Goal: Understand process/instructions

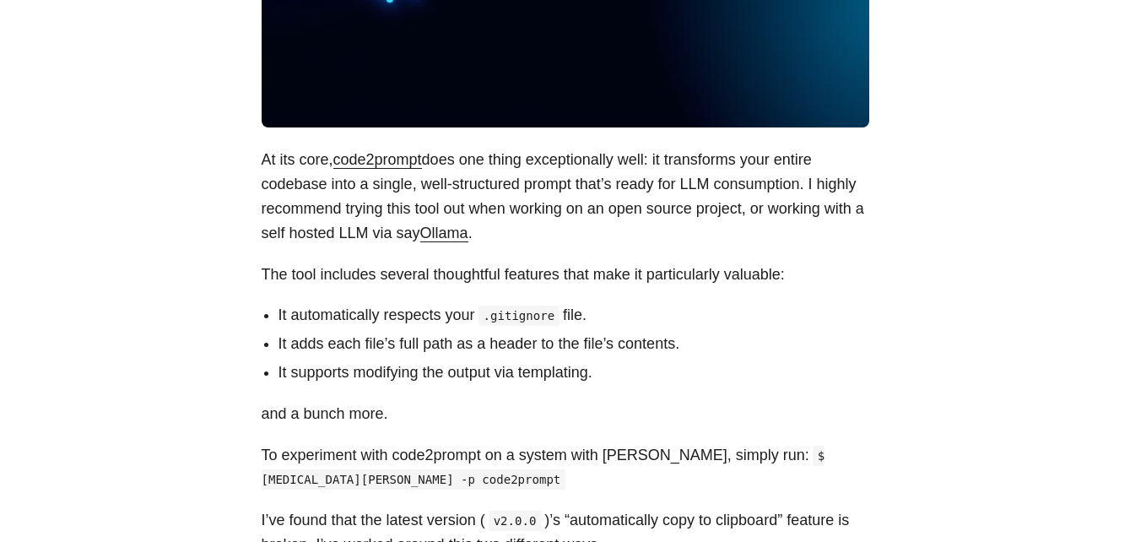
scroll to position [547, 0]
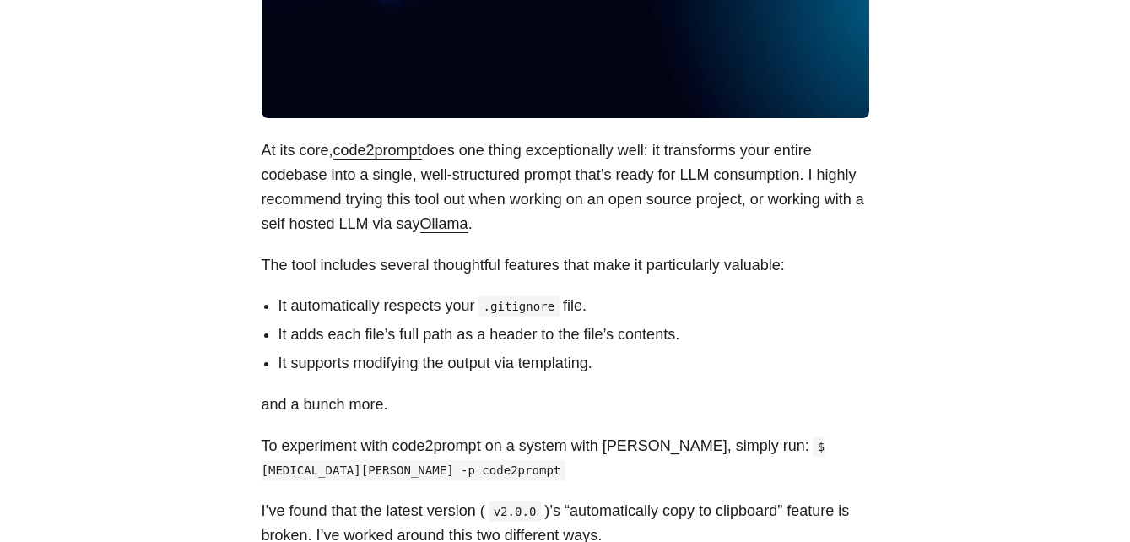
click at [405, 150] on link "code2prompt" at bounding box center [377, 150] width 89 height 17
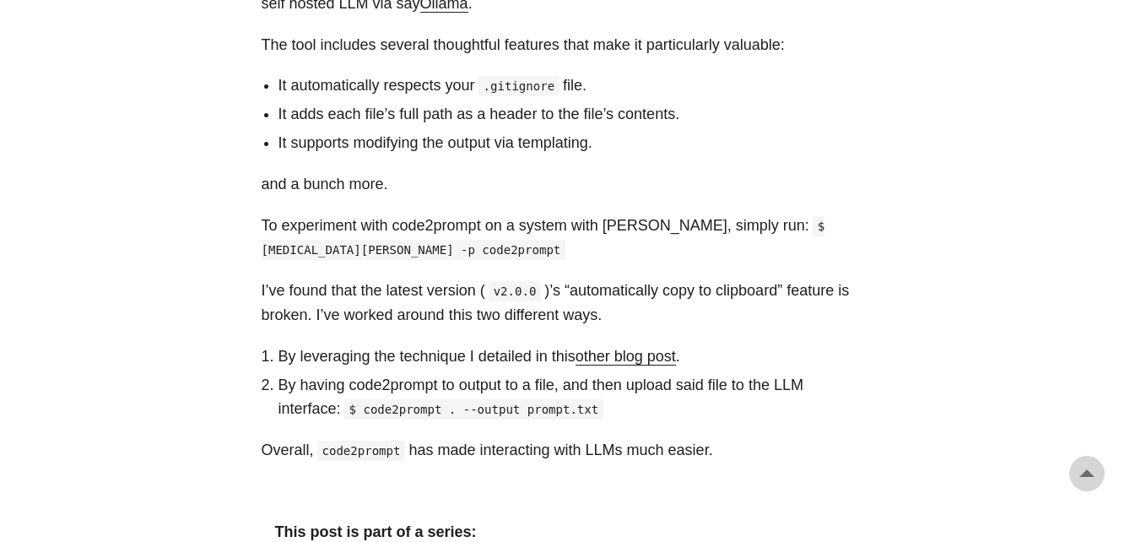
scroll to position [773, 0]
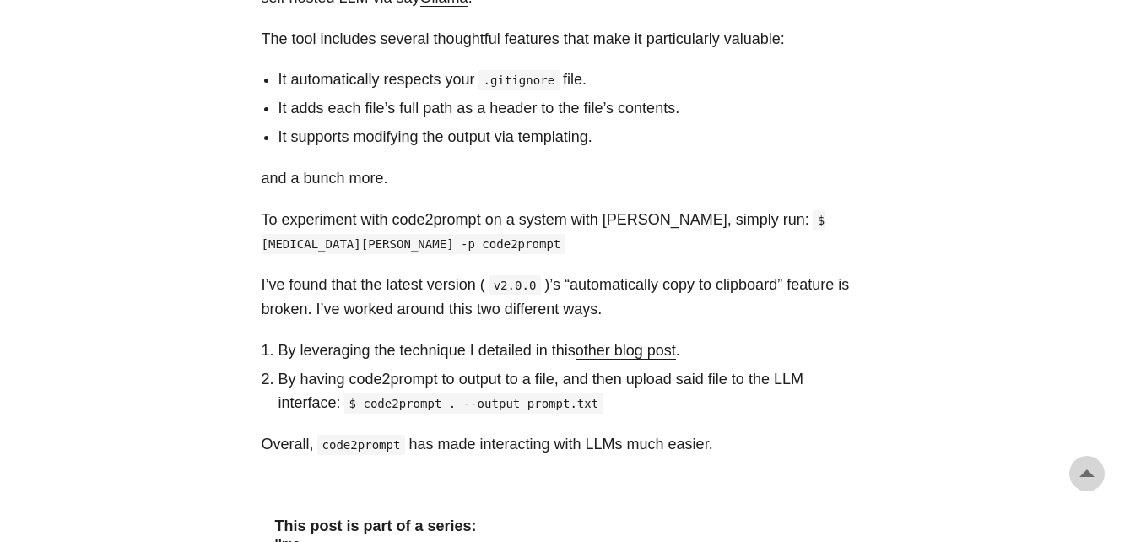
click at [608, 350] on link "other blog post" at bounding box center [626, 350] width 100 height 17
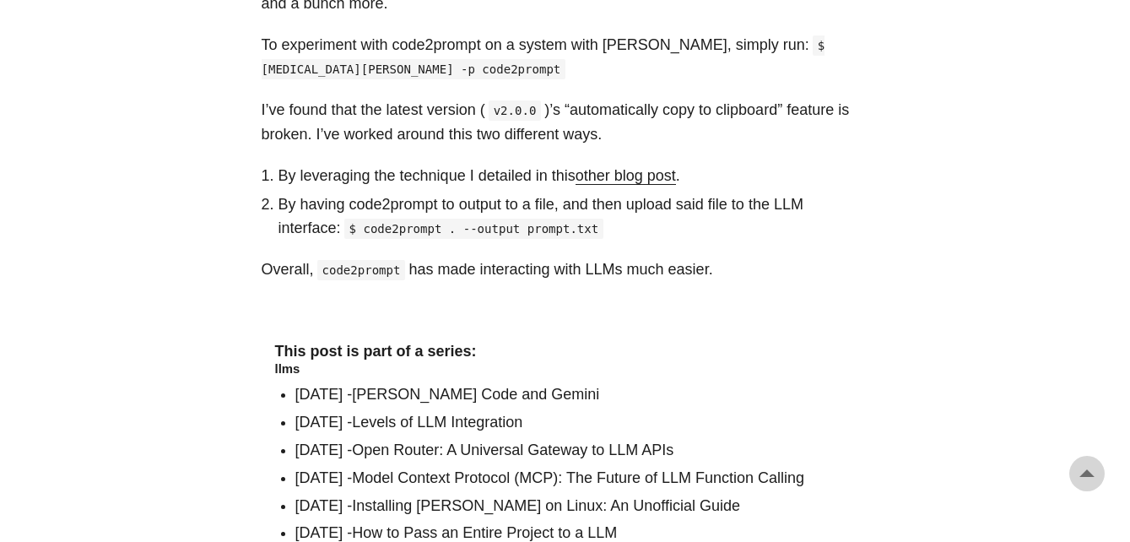
scroll to position [951, 0]
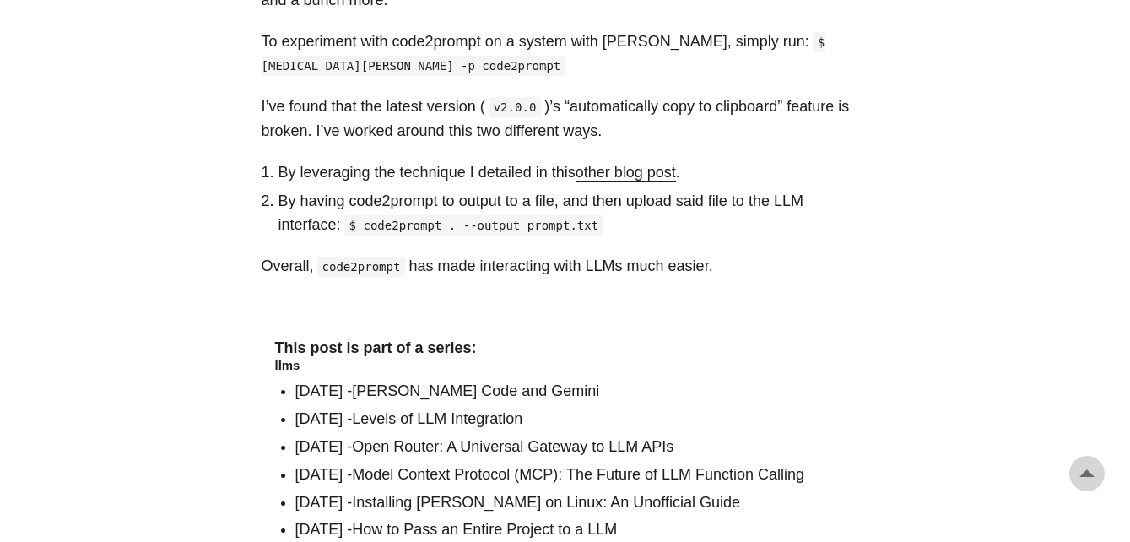
click at [379, 228] on code "$ code2prompt . --output prompt.txt" at bounding box center [474, 225] width 260 height 20
copy code "code2prompt"
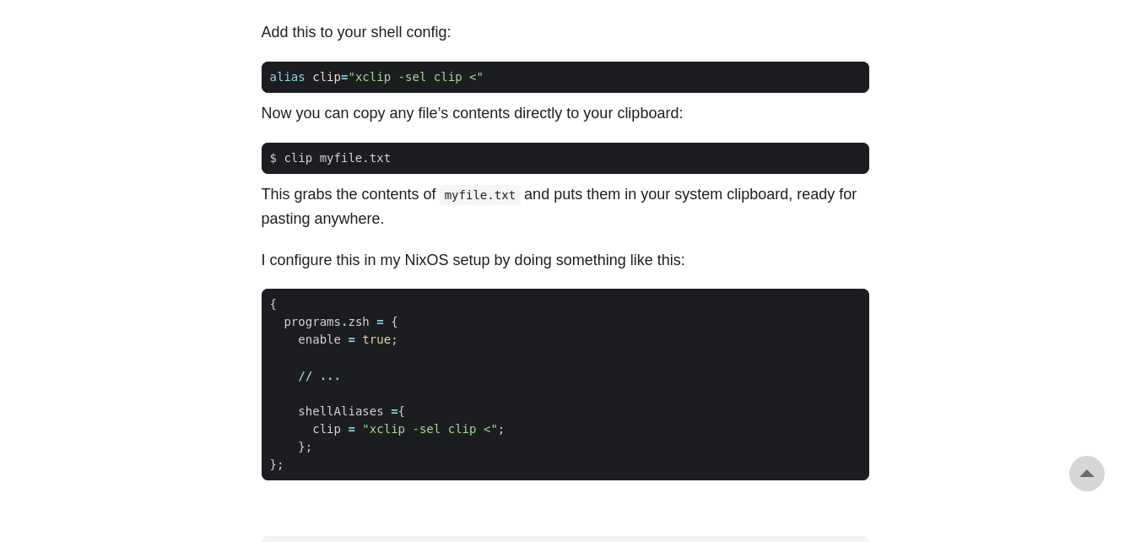
scroll to position [1238, 0]
